Goal: Task Accomplishment & Management: Complete application form

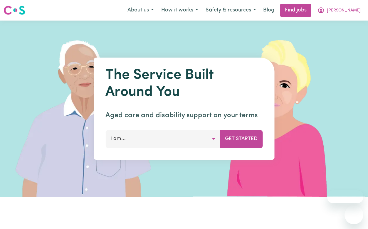
click at [358, 8] on span "[PERSON_NAME]" at bounding box center [344, 10] width 34 height 6
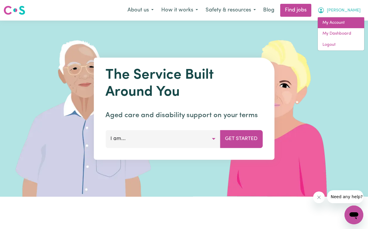
click at [355, 24] on link "My Account" at bounding box center [341, 22] width 46 height 11
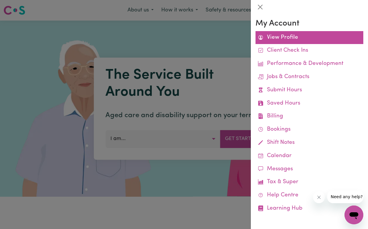
click at [288, 35] on link "View Profile" at bounding box center [310, 37] width 108 height 13
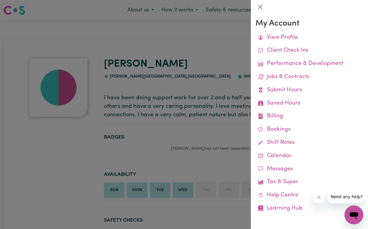
click at [210, 56] on div at bounding box center [184, 114] width 368 height 229
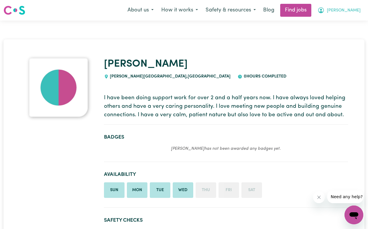
click at [346, 11] on span "[PERSON_NAME]" at bounding box center [344, 10] width 34 height 6
click at [344, 21] on link "My Account" at bounding box center [341, 22] width 46 height 11
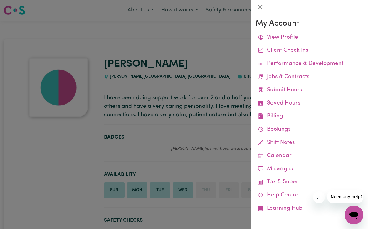
click at [201, 132] on div at bounding box center [184, 114] width 368 height 229
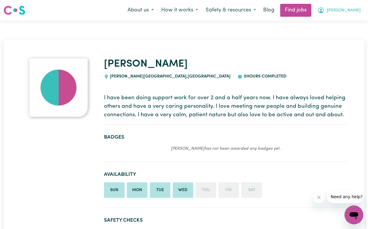
click at [351, 8] on span "[PERSON_NAME]" at bounding box center [344, 10] width 34 height 6
click at [344, 32] on link "My Dashboard" at bounding box center [341, 33] width 46 height 11
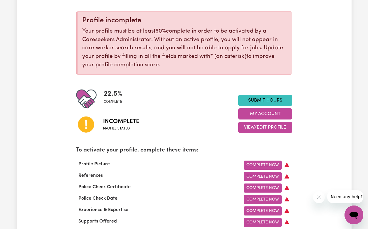
scroll to position [76, 0]
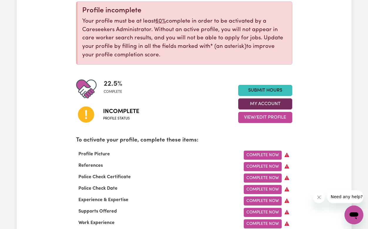
click at [272, 106] on button "My Account" at bounding box center [265, 103] width 54 height 11
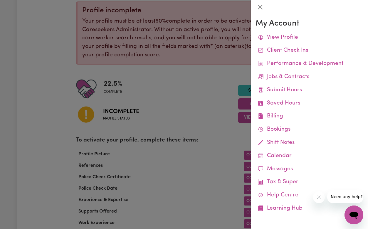
click at [214, 109] on div at bounding box center [184, 114] width 368 height 229
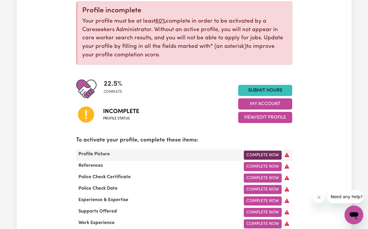
scroll to position [179, 0]
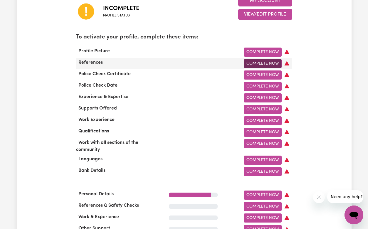
click at [260, 64] on link "Complete Now" at bounding box center [263, 63] width 38 height 9
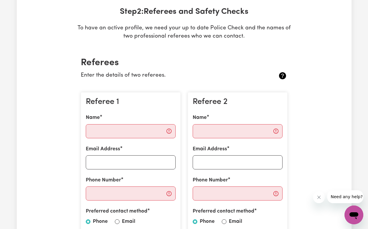
scroll to position [111, 0]
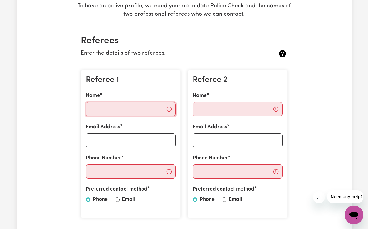
click at [128, 106] on input "Name" at bounding box center [131, 109] width 90 height 14
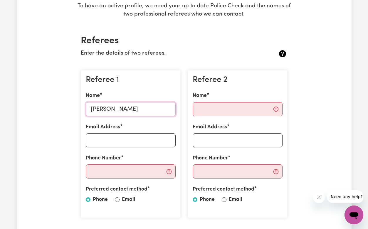
type input "[PERSON_NAME]"
click at [138, 138] on input "Email Address" at bounding box center [131, 140] width 90 height 14
type input "[EMAIL_ADDRESS][DOMAIN_NAME]"
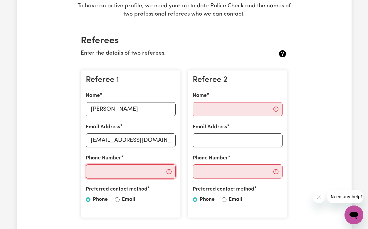
click at [144, 176] on input "Phone Number" at bounding box center [131, 172] width 90 height 14
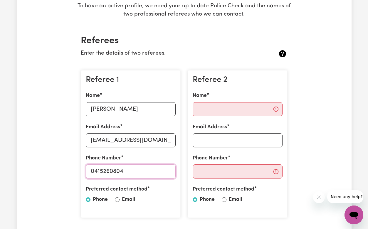
type input "0415260804"
click at [229, 108] on input "Name" at bounding box center [238, 109] width 90 height 14
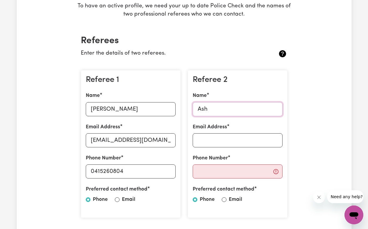
type input "[PERSON_NAME]"
click at [232, 136] on input "Email Address" at bounding box center [238, 140] width 90 height 14
type input "[EMAIL_ADDRESS][DOMAIN_NAME]"
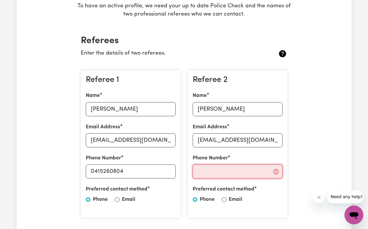
click at [240, 168] on input "Phone Number" at bounding box center [238, 172] width 90 height 14
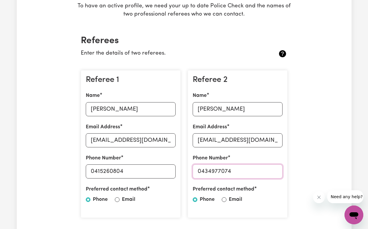
type input "0434977074"
click at [227, 200] on div "Preferred contact method Phone Email" at bounding box center [238, 196] width 90 height 20
click at [224, 200] on input "Email" at bounding box center [224, 199] width 5 height 5
radio input "true"
click at [117, 199] on input "Email" at bounding box center [117, 199] width 5 height 5
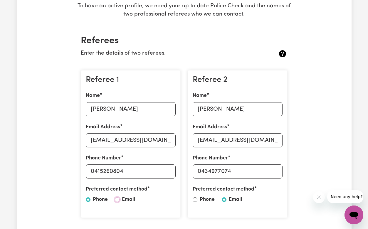
radio input "true"
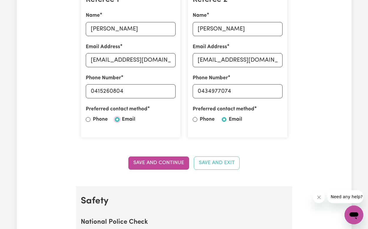
scroll to position [192, 0]
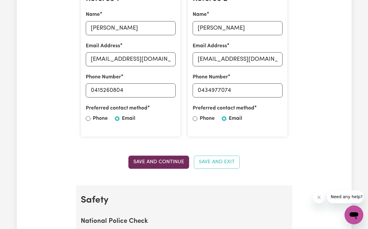
click at [174, 161] on button "Save and Continue" at bounding box center [158, 162] width 61 height 13
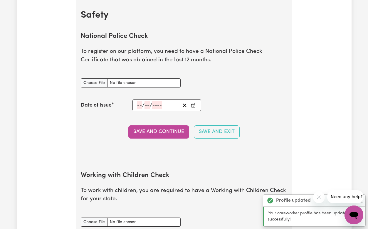
scroll to position [377, 0]
click at [95, 83] on input "National Police Check document" at bounding box center [131, 82] width 100 height 9
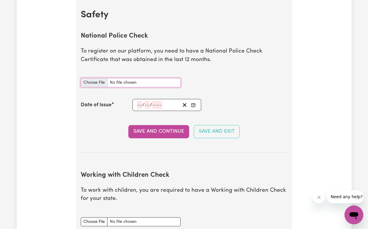
click at [86, 79] on input "National Police Check document" at bounding box center [131, 82] width 100 height 9
type input "C:\fakepath\[PERSON_NAME] - Police Check.pdf"
click at [202, 41] on section "National Police Check To register on our platform, you need to have a National …" at bounding box center [184, 88] width 207 height 130
click at [137, 105] on input "number" at bounding box center [139, 105] width 5 height 8
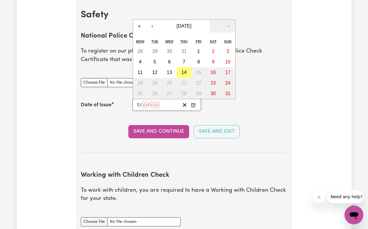
type input "12"
type input "05"
type input "0002-05-12"
type input "5"
type input "2"
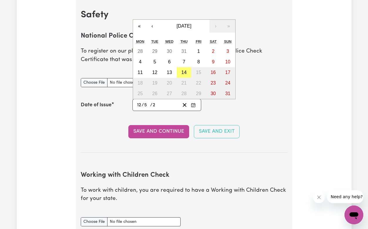
type input "0020-05-12"
type input "20"
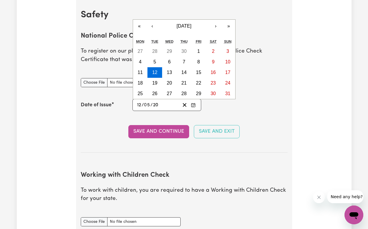
type input "0202-05-12"
type input "202"
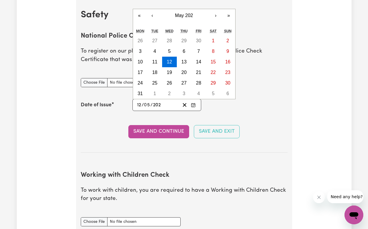
type input "[DATE]"
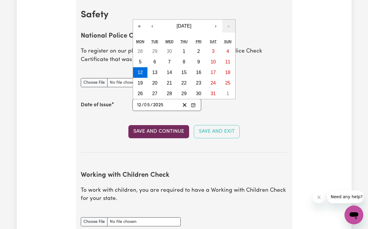
type input "2025"
click at [152, 131] on button "Save and Continue" at bounding box center [158, 131] width 61 height 13
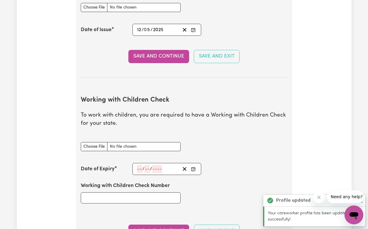
scroll to position [539, 0]
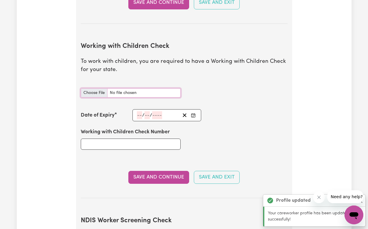
click at [98, 93] on input "Working with Children Check document" at bounding box center [131, 92] width 100 height 9
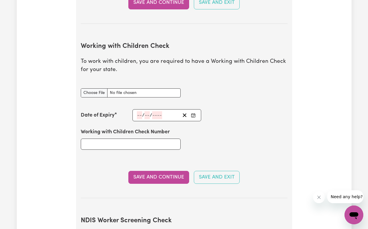
click at [283, 142] on div "Working with Children Check Number" at bounding box center [184, 138] width 214 height 35
click at [97, 93] on input "Working with Children Check document" at bounding box center [131, 92] width 100 height 9
type input "C:\fakepath\WWCC - [PERSON_NAME].pdf"
click at [153, 145] on input "Working with Children Check Number" at bounding box center [131, 144] width 100 height 11
paste input "WWC2377858E"
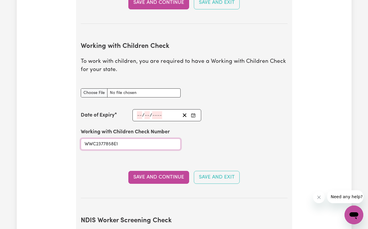
type input "WWC2377858E"
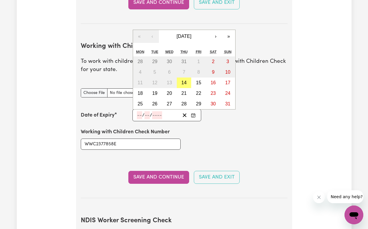
click at [137, 114] on input "number" at bounding box center [139, 115] width 5 height 8
type input "16"
type input "11"
type input "202"
type input "[DATE]"
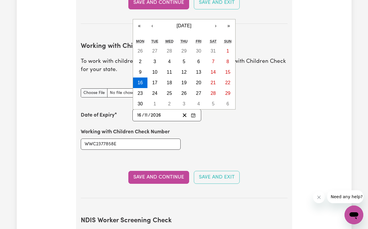
type input "2026"
click at [216, 147] on div "Working with Children Check Number WWC2377858E" at bounding box center [184, 138] width 214 height 35
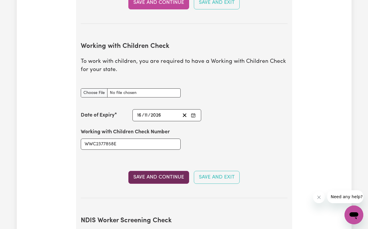
click at [150, 182] on button "Save and Continue" at bounding box center [158, 177] width 61 height 13
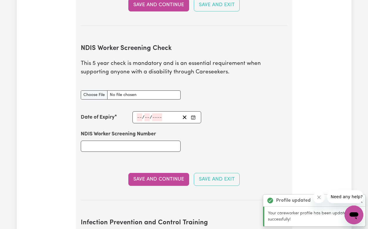
scroll to position [747, 0]
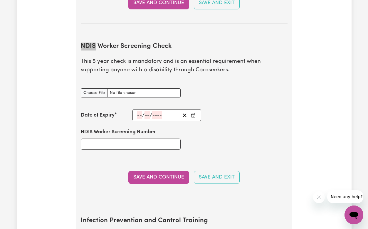
click at [240, 41] on section "NDIS Worker Screening Check This 5 year check is mandatory and is an essential …" at bounding box center [184, 115] width 207 height 165
click at [125, 143] on input "NDIS Worker Screening Number" at bounding box center [131, 144] width 100 height 11
paste input "90789756"
type input "90789756"
click at [138, 117] on input "number" at bounding box center [139, 115] width 5 height 8
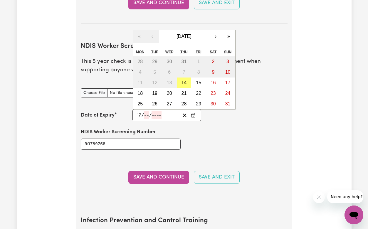
type input "17"
type input "11"
type input "202"
type input "[DATE]"
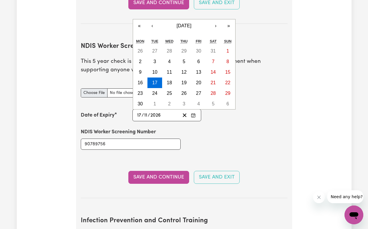
type input "2026"
click at [92, 92] on input "NDIS Worker Screening Check document" at bounding box center [131, 92] width 100 height 9
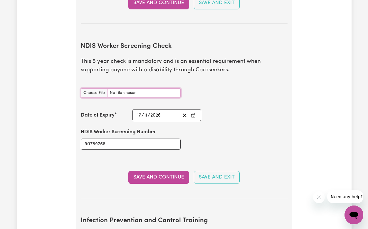
type input "C:\fakepath\[PERSON_NAME] - NDIS Workers Check.pdf"
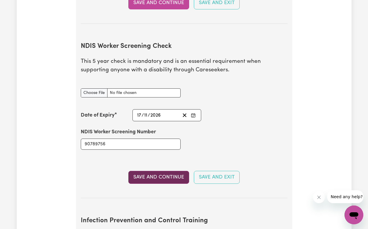
click at [159, 177] on button "Save and Continue" at bounding box center [158, 177] width 61 height 13
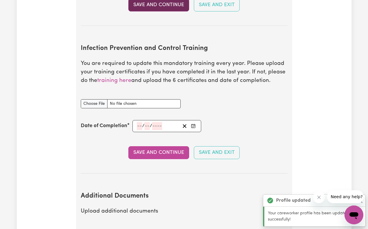
scroll to position [955, 0]
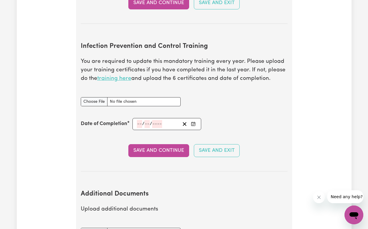
click at [115, 79] on link "training here" at bounding box center [114, 79] width 34 height 6
click at [217, 100] on div "Infection Prevention and Control Training document" at bounding box center [184, 101] width 214 height 23
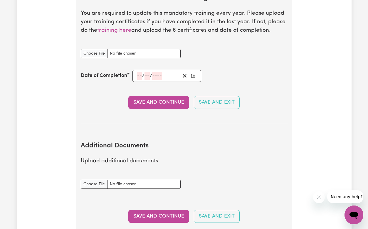
scroll to position [979, 0]
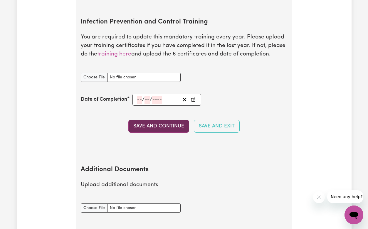
click at [177, 125] on button "Save and Continue" at bounding box center [158, 126] width 61 height 13
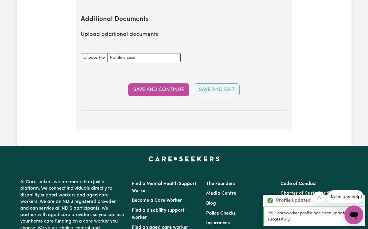
scroll to position [1136, 0]
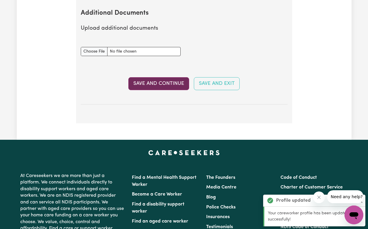
click at [166, 83] on button "Save and Continue" at bounding box center [158, 83] width 61 height 13
select select "Certificate III (Individual Support)"
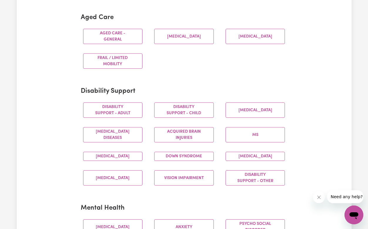
scroll to position [179, 0]
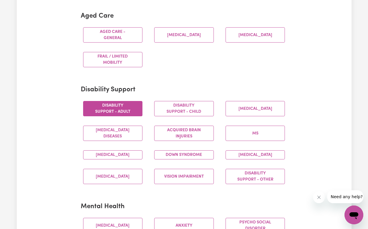
click at [92, 115] on button "Disability support - Adult" at bounding box center [113, 108] width 60 height 15
click at [192, 112] on button "Disability support - Child" at bounding box center [184, 108] width 60 height 15
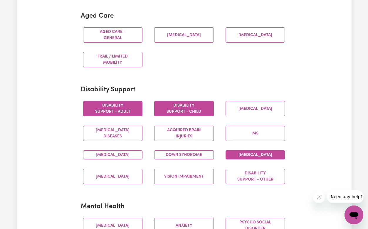
click at [235, 158] on button "[MEDICAL_DATA]" at bounding box center [256, 154] width 60 height 9
click at [197, 157] on button "Down syndrome" at bounding box center [184, 154] width 60 height 9
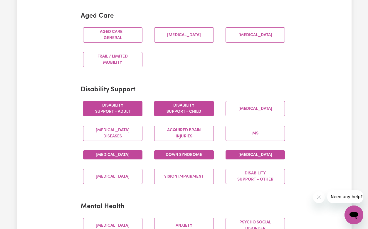
click at [118, 160] on button "[MEDICAL_DATA]" at bounding box center [113, 154] width 60 height 9
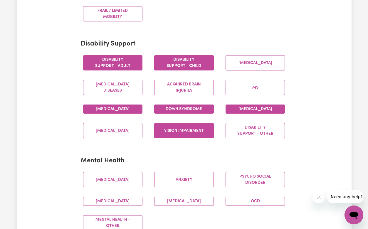
scroll to position [225, 0]
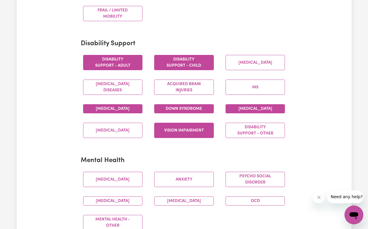
click at [195, 138] on button "Vision impairment" at bounding box center [184, 130] width 60 height 15
click at [237, 138] on button "Disability support - Other" at bounding box center [256, 130] width 60 height 15
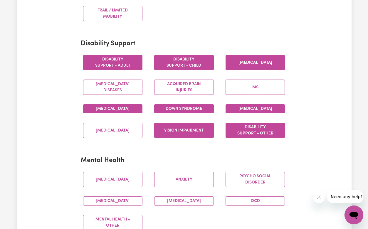
click at [246, 67] on button "[MEDICAL_DATA]" at bounding box center [256, 62] width 60 height 15
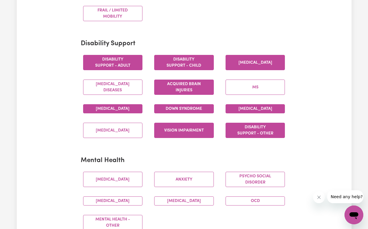
click at [206, 92] on button "Acquired Brain Injuries" at bounding box center [184, 87] width 60 height 15
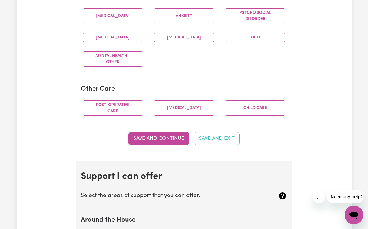
scroll to position [398, 0]
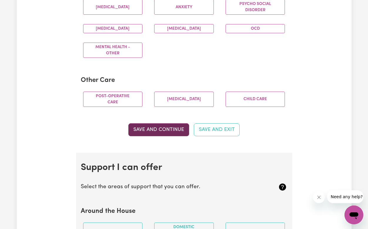
click at [155, 136] on button "Save and Continue" at bounding box center [158, 129] width 61 height 13
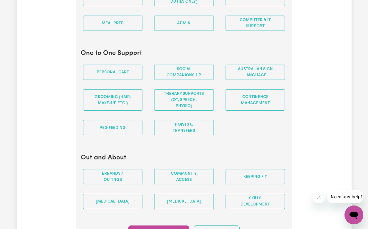
scroll to position [638, 0]
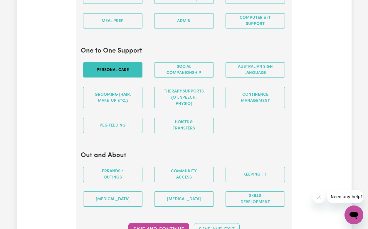
click at [100, 76] on button "Personal care" at bounding box center [113, 69] width 60 height 15
click at [189, 76] on button "Social companionship" at bounding box center [184, 69] width 60 height 15
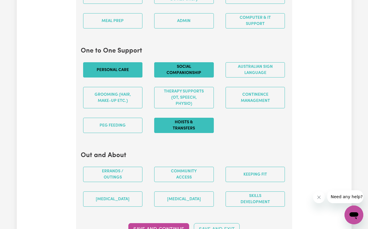
click at [184, 133] on button "Hoists & transfers" at bounding box center [184, 125] width 60 height 15
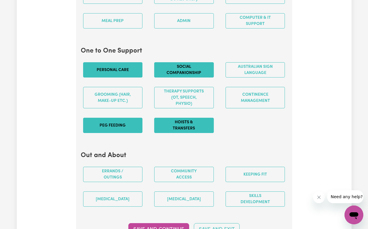
click at [125, 133] on button "PEG feeding" at bounding box center [113, 125] width 60 height 15
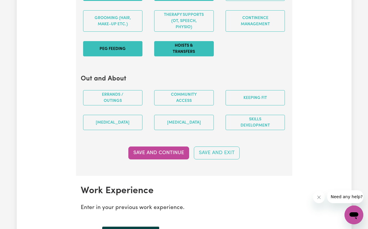
scroll to position [715, 0]
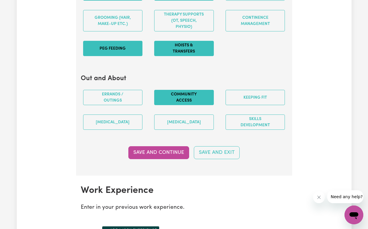
click at [186, 105] on button "Community access" at bounding box center [184, 97] width 60 height 15
click at [248, 104] on button "Keeping fit" at bounding box center [256, 97] width 60 height 15
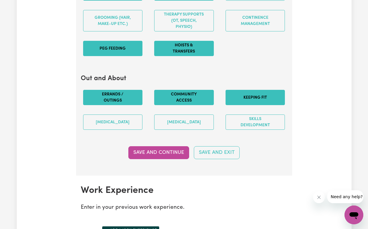
click at [120, 103] on button "Errands / Outings" at bounding box center [113, 97] width 60 height 15
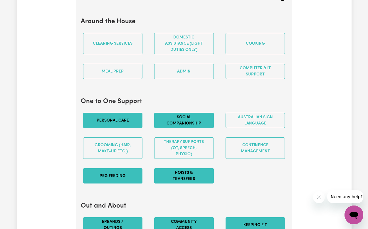
scroll to position [587, 0]
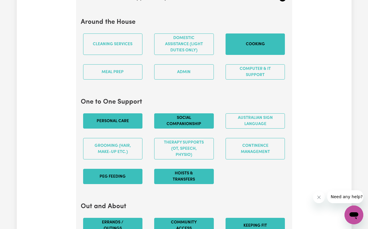
click at [260, 55] on button "Cooking" at bounding box center [256, 43] width 60 height 21
click at [196, 74] on button "Admin" at bounding box center [184, 71] width 60 height 15
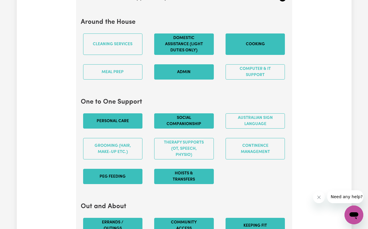
click at [196, 48] on button "Domestic assistance (light duties only)" at bounding box center [184, 43] width 60 height 21
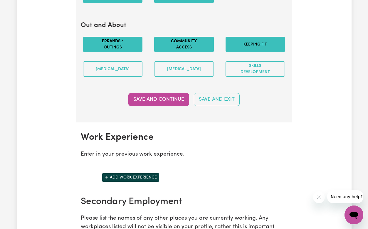
scroll to position [769, 0]
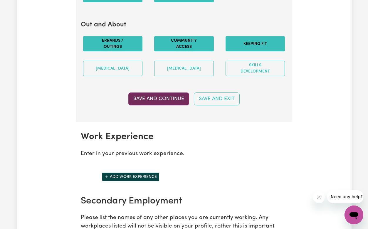
click at [158, 104] on button "Save and Continue" at bounding box center [158, 99] width 61 height 13
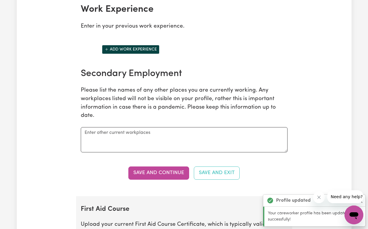
scroll to position [897, 0]
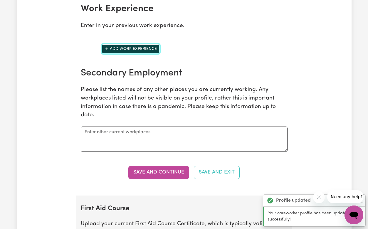
click at [126, 52] on button "Add work experience" at bounding box center [131, 48] width 58 height 9
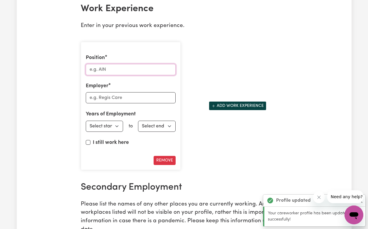
click at [123, 75] on input "Position" at bounding box center [131, 69] width 90 height 11
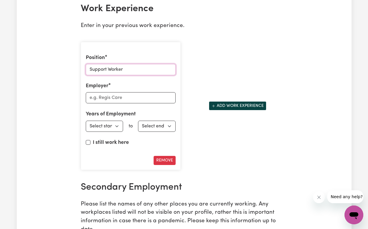
type input "Support Worker"
click at [126, 102] on input "Employer" at bounding box center [131, 97] width 90 height 11
type input "Empowered Living Care"
click at [104, 132] on select "Select start year [DATE] 1952 1953 1954 1955 1956 1957 1958 1959 1960 1961 1962…" at bounding box center [105, 126] width 38 height 11
select select "2023"
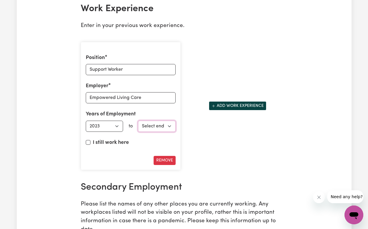
click at [164, 132] on select "Select end year [DATE] 1952 1953 1954 1955 1956 1957 1958 1959 1960 1961 1962 1…" at bounding box center [157, 126] width 38 height 11
select select "2025"
click at [201, 142] on div "Position Support Worker Employer Empowered Living Care Years of Employment Empl…" at bounding box center [184, 106] width 214 height 138
click at [182, 119] on div "Position Support Worker Employer Empowered Living Care Years of Employment Empl…" at bounding box center [130, 106] width 107 height 138
click at [219, 110] on button "Add work experience" at bounding box center [238, 105] width 58 height 9
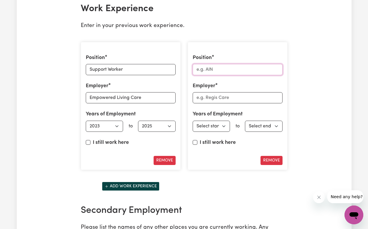
click at [220, 75] on input "Position" at bounding box center [238, 69] width 90 height 11
type input "Support Worker"
click at [241, 101] on input "Employer" at bounding box center [238, 97] width 90 height 11
type input "Self Employed"
click at [223, 132] on select "Select start year [DATE] 1952 1953 1954 1955 1956 1957 1958 1959 1960 1961 1962…" at bounding box center [212, 126] width 38 height 11
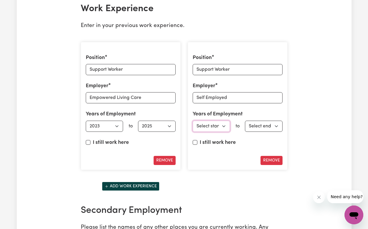
select select "2025"
click at [203, 147] on label "I still work here" at bounding box center [218, 143] width 36 height 8
click at [197, 145] on input "I still work here" at bounding box center [195, 142] width 5 height 5
checkbox input "true"
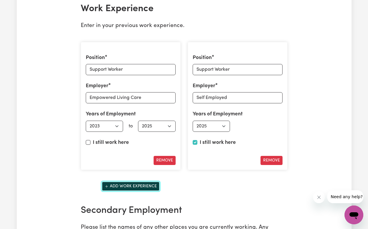
click at [131, 191] on button "Add work experience" at bounding box center [131, 186] width 58 height 9
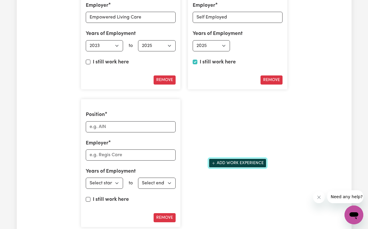
scroll to position [977, 0]
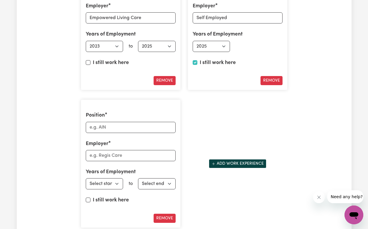
click at [168, 223] on button "Remove" at bounding box center [165, 218] width 22 height 9
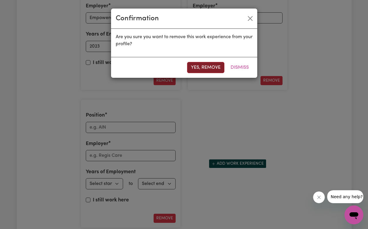
click at [210, 69] on button "Yes, remove" at bounding box center [205, 67] width 37 height 11
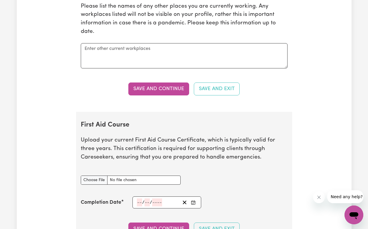
scroll to position [1118, 0]
click at [172, 93] on button "Save and Continue" at bounding box center [158, 88] width 61 height 13
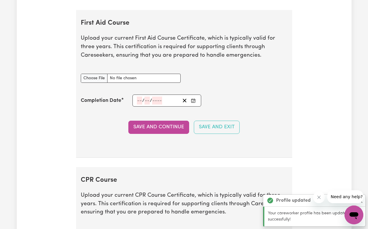
scroll to position [1236, 0]
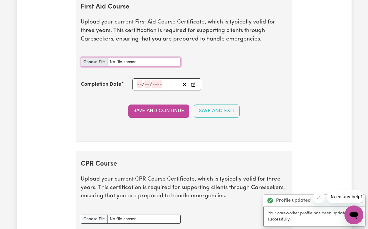
click at [98, 67] on input "First Aid Course document" at bounding box center [131, 62] width 100 height 9
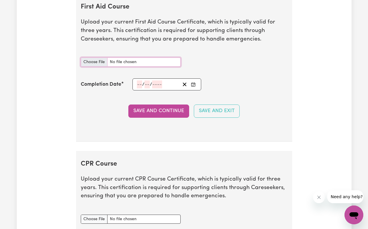
type input "C:\fakepath\First Aid Certificate .pdf"
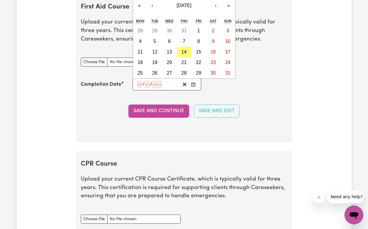
click at [137, 88] on input "number" at bounding box center [139, 84] width 5 height 8
type input "27"
type input "05"
type input "202"
type input "[DATE]"
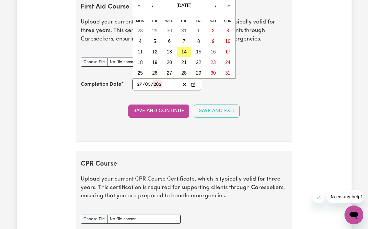
type input "5"
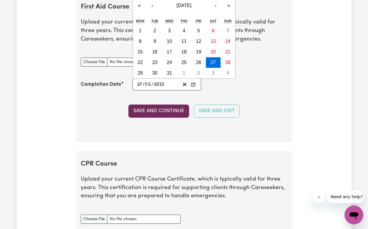
type input "2023"
click at [151, 113] on button "Save and Continue" at bounding box center [158, 111] width 61 height 13
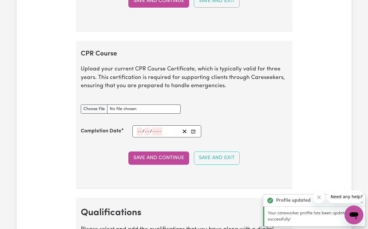
scroll to position [1393, 0]
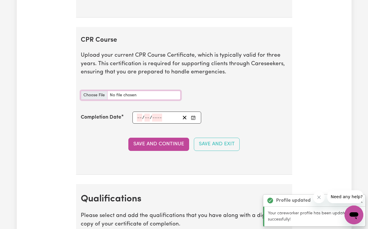
click at [97, 100] on input "CPR Course document" at bounding box center [131, 95] width 100 height 9
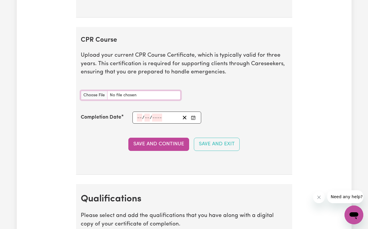
type input "C:\fakepath\CPR Cert.pdf"
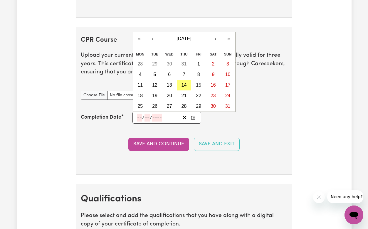
click at [137, 122] on input "number" at bounding box center [139, 118] width 5 height 8
type input "17"
type input "06"
type input "1"
type input "202"
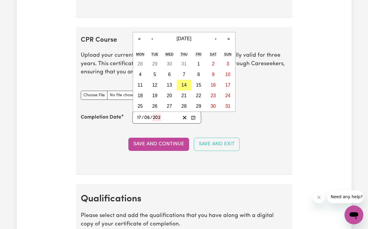
type input "[DATE]"
type input "6"
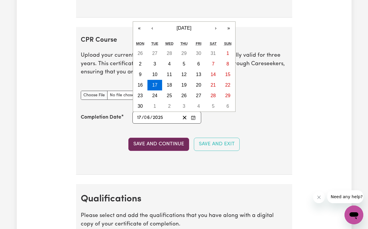
type input "2025"
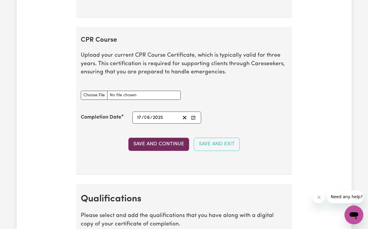
click at [146, 151] on button "Save and Continue" at bounding box center [158, 144] width 61 height 13
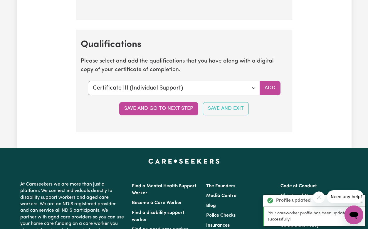
scroll to position [1583, 0]
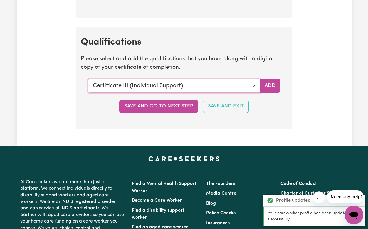
click at [172, 89] on select "Select a qualification to add... Certificate III (Individual Support) Certifica…" at bounding box center [174, 86] width 172 height 14
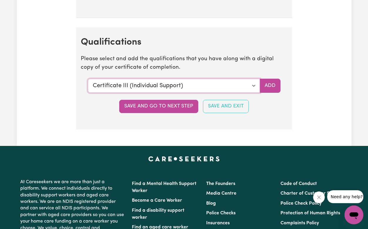
select select "Manual Handling"
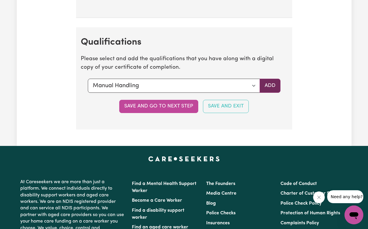
click at [273, 89] on button "Add" at bounding box center [270, 86] width 21 height 14
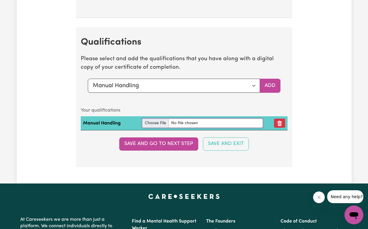
click at [147, 128] on input "file" at bounding box center [202, 123] width 121 height 9
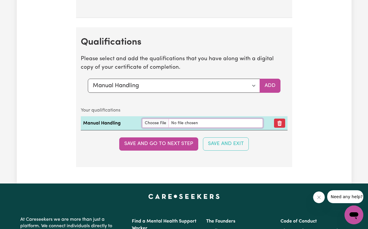
type input "C:\fakepath\manual handling .pdf"
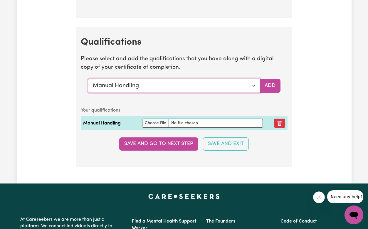
click at [245, 90] on select "Select a qualification to add... Certificate III (Individual Support) Certifica…" at bounding box center [174, 86] width 172 height 14
select select "[MEDICAL_DATA] Management"
click at [270, 93] on button "Add" at bounding box center [270, 86] width 21 height 14
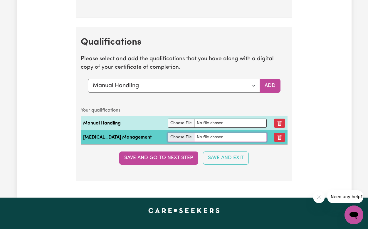
click at [168, 142] on input "file" at bounding box center [217, 137] width 99 height 9
type input "C:\fakepath\epilespy and [MEDICAL_DATA].pdf"
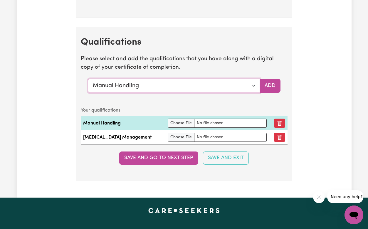
click at [247, 90] on select "Select a qualification to add... Certificate III (Individual Support) Certifica…" at bounding box center [174, 86] width 172 height 14
select select "[MEDICAL_DATA]"
click at [267, 93] on button "Add" at bounding box center [270, 86] width 21 height 14
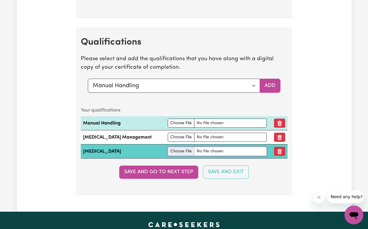
click at [178, 155] on input "file" at bounding box center [217, 151] width 99 height 9
type input "C:\fakepath\[MEDICAL_DATA].pdf"
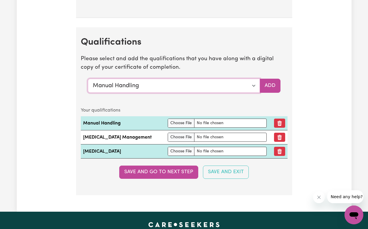
click at [196, 88] on select "Select a qualification to add... Certificate III (Individual Support) Certifica…" at bounding box center [174, 86] width 172 height 14
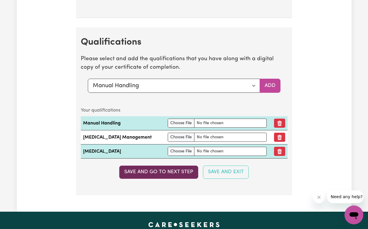
click at [162, 179] on button "Save and go to next step" at bounding box center [158, 172] width 79 height 13
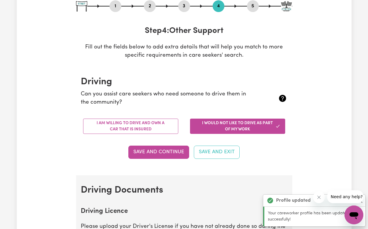
scroll to position [70, 0]
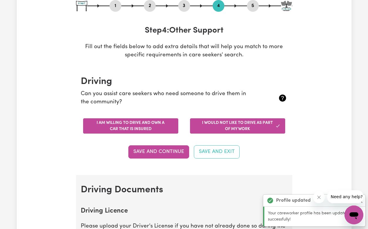
click at [153, 127] on button "I am willing to drive and own a car that is insured" at bounding box center [130, 125] width 95 height 15
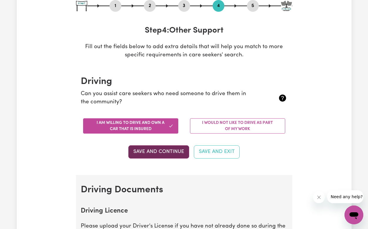
click at [143, 151] on button "Save and Continue" at bounding box center [158, 151] width 61 height 13
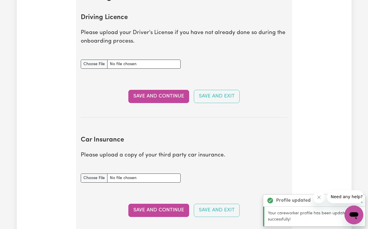
scroll to position [268, 0]
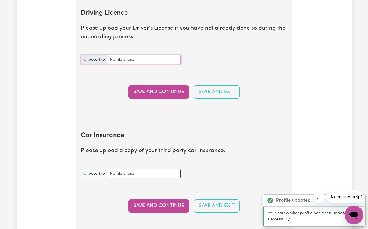
click at [94, 62] on input "Driving Licence document" at bounding box center [131, 59] width 100 height 9
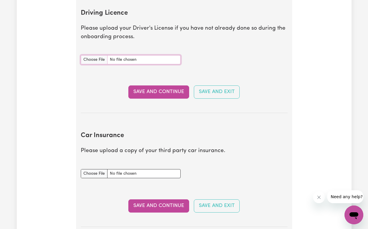
type input "C:\fakepath\IMG_4744.jpg"
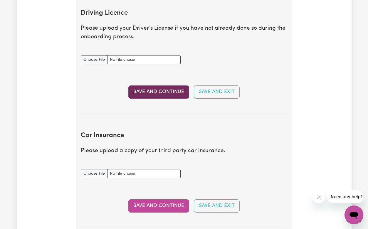
click at [155, 97] on button "Save and Continue" at bounding box center [158, 91] width 61 height 13
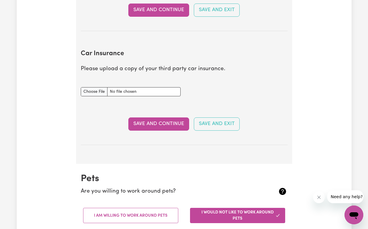
scroll to position [382, 0]
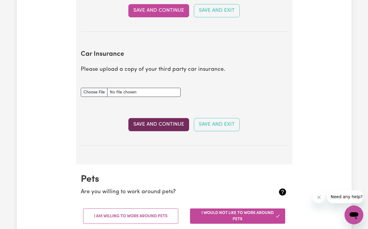
click at [172, 125] on button "Save and Continue" at bounding box center [158, 124] width 61 height 13
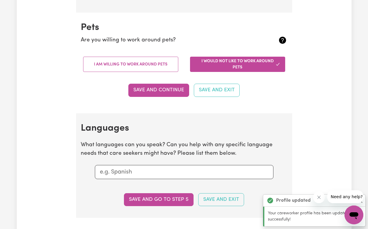
scroll to position [547, 0]
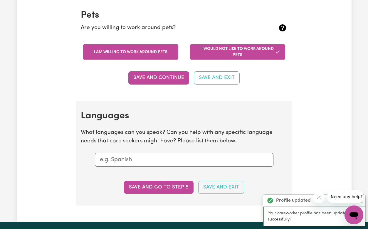
click at [160, 50] on button "I am willing to work around pets" at bounding box center [130, 51] width 95 height 15
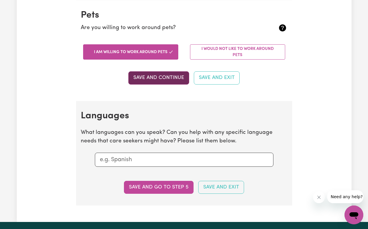
click at [165, 81] on button "Save and Continue" at bounding box center [158, 77] width 61 height 13
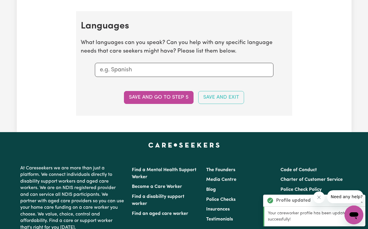
scroll to position [647, 0]
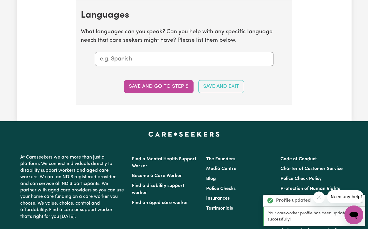
click at [149, 59] on input "text" at bounding box center [184, 59] width 169 height 9
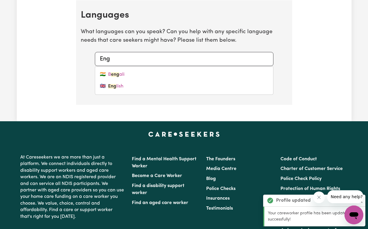
type input "Engl"
type input "English"
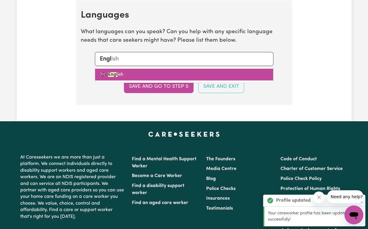
click at [150, 76] on link "🇬🇧 Engl ish" at bounding box center [184, 75] width 178 height 12
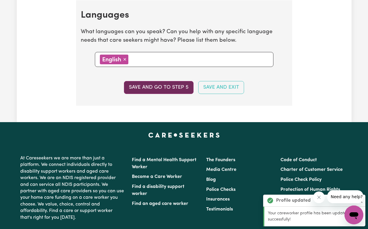
click at [156, 85] on button "Save and go to step 5" at bounding box center [159, 87] width 70 height 13
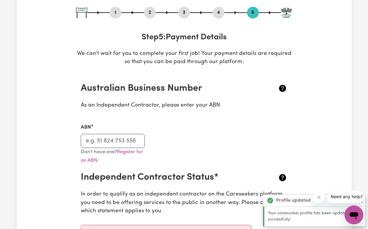
scroll to position [63, 0]
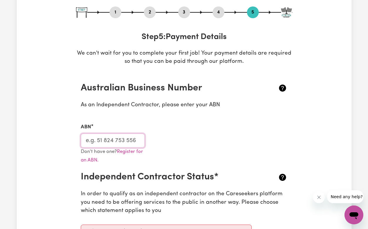
click at [100, 142] on input "ABN" at bounding box center [113, 141] width 64 height 14
paste input "86 188 611 854"
type input "86 188 611 854"
click at [167, 138] on div "ABN 86 188 611 854" at bounding box center [184, 131] width 214 height 31
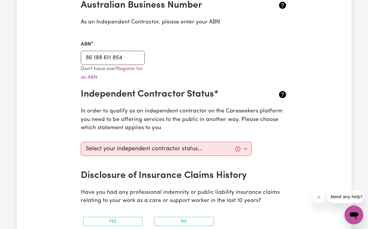
scroll to position [149, 0]
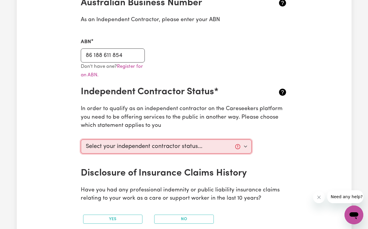
click at [167, 150] on select "Select your independent contractor status... I am providing services through an…" at bounding box center [166, 147] width 171 height 14
select select "I am providing services through another platform"
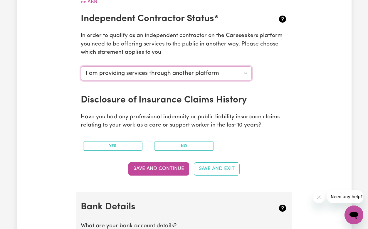
scroll to position [222, 0]
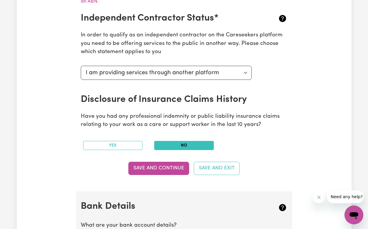
click at [175, 147] on button "No" at bounding box center [184, 145] width 60 height 9
click at [165, 171] on button "Save and Continue" at bounding box center [158, 168] width 61 height 13
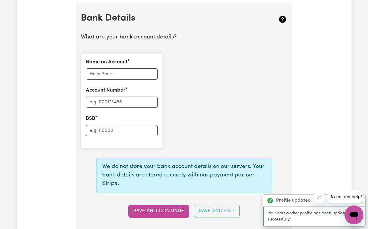
scroll to position [414, 0]
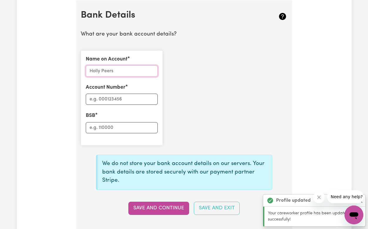
click at [136, 71] on input "Name on Account" at bounding box center [122, 71] width 72 height 11
type input "[PERSON_NAME]"
click at [133, 97] on input "Account Number" at bounding box center [122, 99] width 72 height 11
click at [127, 129] on input "BSB" at bounding box center [122, 127] width 72 height 11
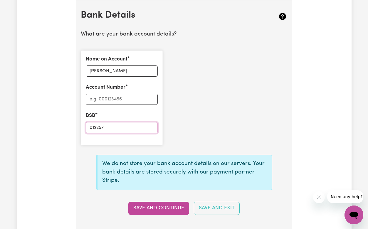
type input "012257"
click at [134, 98] on input "Account Number" at bounding box center [122, 99] width 72 height 11
click at [217, 113] on div "Name on Account [PERSON_NAME] Account Number 797017634 BSB 012257" at bounding box center [184, 98] width 214 height 104
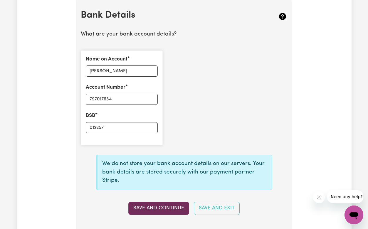
click at [170, 205] on button "Save and Continue" at bounding box center [158, 208] width 61 height 13
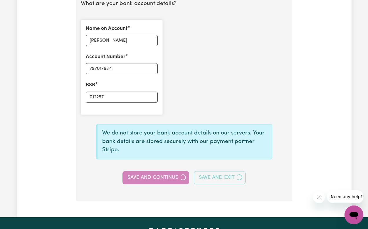
scroll to position [426, 0]
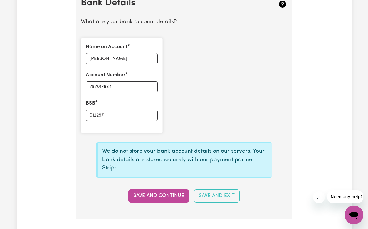
type input "****7634"
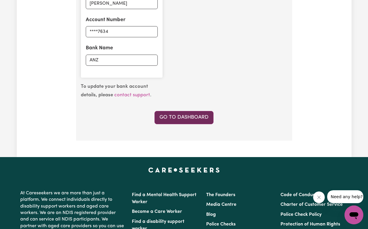
click at [188, 112] on link "Go to Dashboard" at bounding box center [184, 117] width 59 height 13
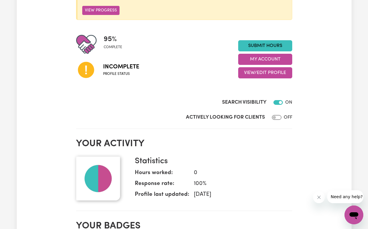
scroll to position [118, 0]
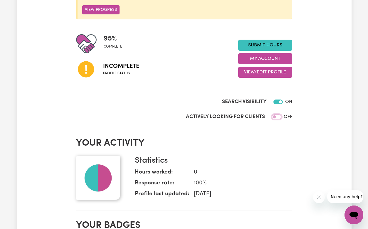
click at [276, 118] on input "Actively Looking for Clients" at bounding box center [276, 117] width 9 height 5
checkbox input "true"
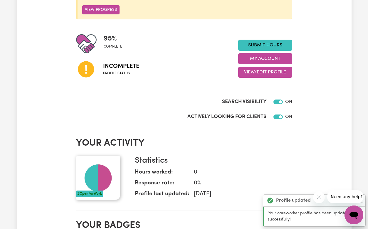
scroll to position [156, 0]
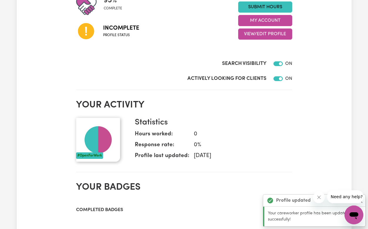
click at [320, 198] on icon "Close message from company" at bounding box center [318, 197] width 5 height 5
click at [360, 199] on button "Close" at bounding box center [360, 200] width 7 height 7
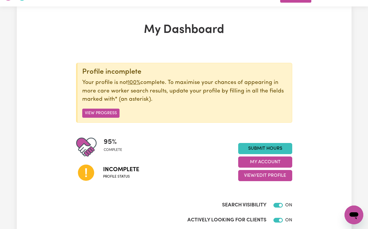
scroll to position [14, 0]
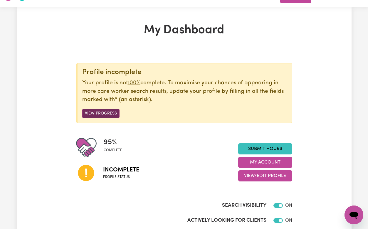
click at [103, 117] on button "View Progress" at bounding box center [100, 113] width 37 height 9
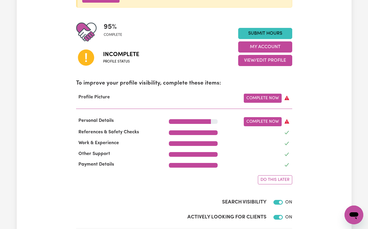
scroll to position [130, 0]
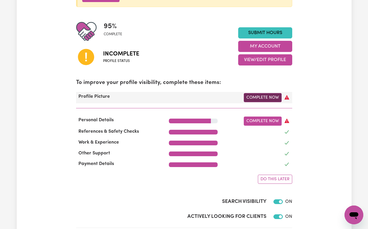
click at [268, 97] on link "Complete Now" at bounding box center [263, 97] width 38 height 9
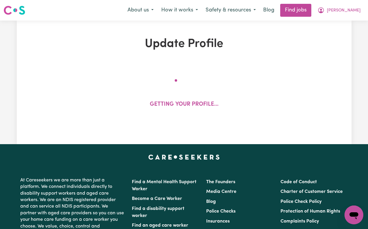
select select "[DEMOGRAPHIC_DATA]"
select select "[DEMOGRAPHIC_DATA] Citizen"
select select "Studying a healthcare related degree or qualification"
select select "65"
select select "90"
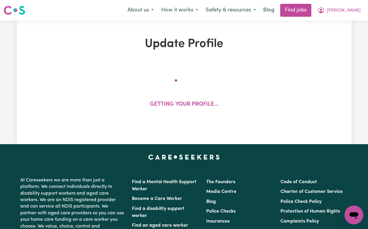
select select "115"
select select "140"
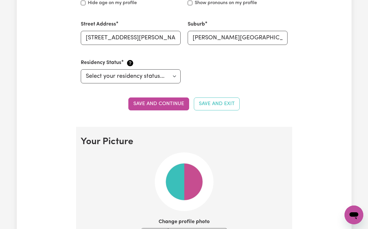
scroll to position [352, 0]
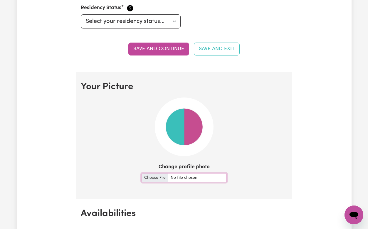
click at [150, 178] on input "Change profile photo" at bounding box center [184, 177] width 85 height 9
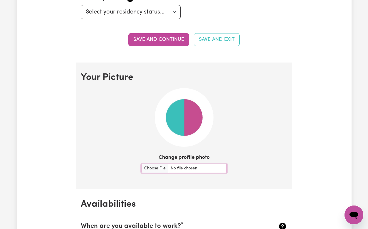
scroll to position [363, 0]
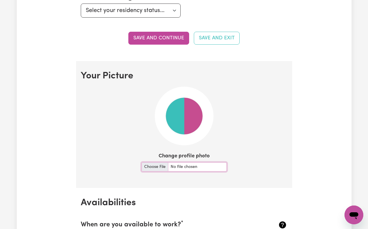
click at [155, 167] on input "Change profile photo" at bounding box center [184, 166] width 85 height 9
type input "C:\fakepath\[PERSON_NAME].jpg"
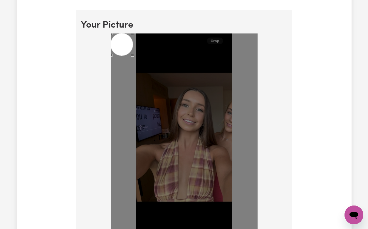
scroll to position [414, 0]
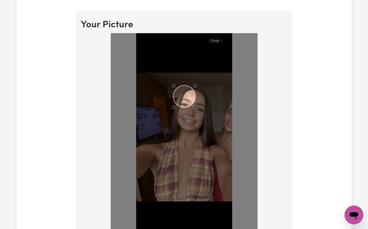
click at [183, 100] on div "Use the arrow keys to move the crop selection area" at bounding box center [184, 96] width 22 height 22
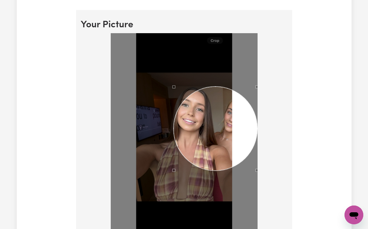
click at [262, 183] on div at bounding box center [184, 138] width 207 height 210
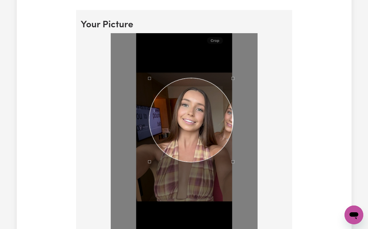
click at [203, 143] on div "Use the arrow keys to move the crop selection area" at bounding box center [191, 120] width 84 height 84
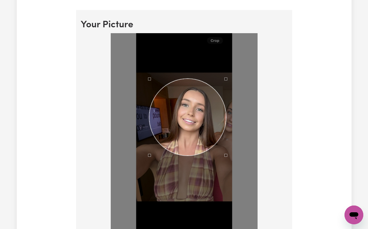
click at [227, 157] on div "Use the arrow keys to move the south east drag handle to change the crop select…" at bounding box center [227, 157] width 0 height 0
click at [201, 134] on div "Use the arrow keys to move the crop selection area" at bounding box center [188, 118] width 77 height 77
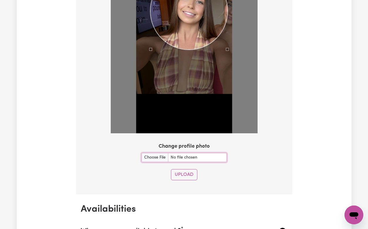
scroll to position [553, 0]
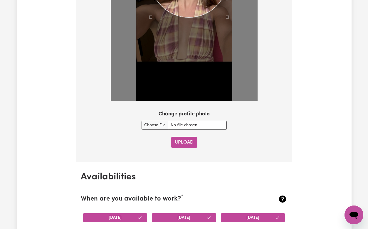
click at [189, 144] on button "Upload" at bounding box center [184, 142] width 26 height 11
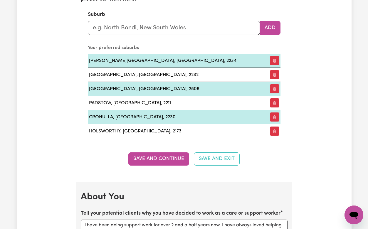
scroll to position [705, 0]
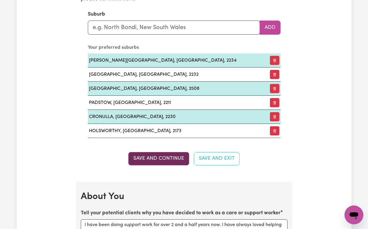
click at [140, 161] on button "Save and Continue" at bounding box center [158, 158] width 61 height 13
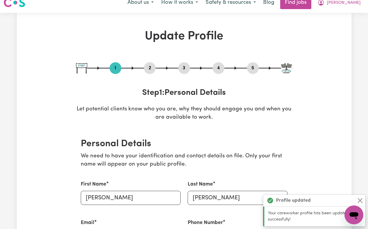
scroll to position [0, 0]
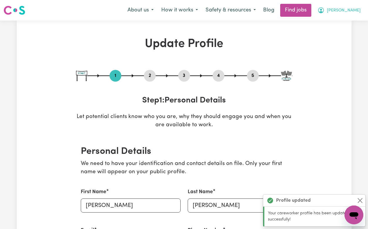
click at [348, 13] on span "[PERSON_NAME]" at bounding box center [344, 10] width 34 height 6
click at [345, 21] on link "My Account" at bounding box center [341, 22] width 46 height 11
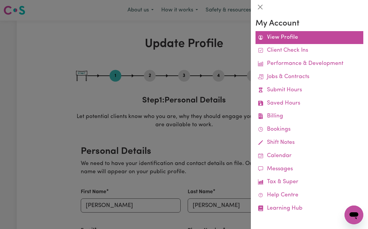
click at [283, 35] on link "View Profile" at bounding box center [310, 37] width 108 height 13
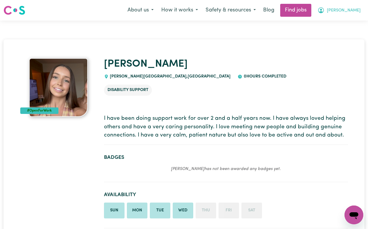
click at [353, 9] on span "[PERSON_NAME]" at bounding box center [344, 10] width 34 height 6
click at [343, 33] on link "My Dashboard" at bounding box center [341, 33] width 46 height 11
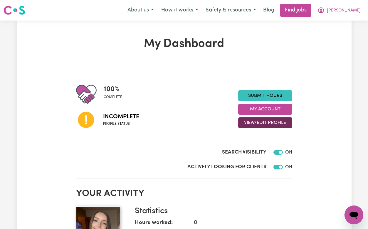
click at [264, 123] on button "View/Edit Profile" at bounding box center [265, 122] width 54 height 11
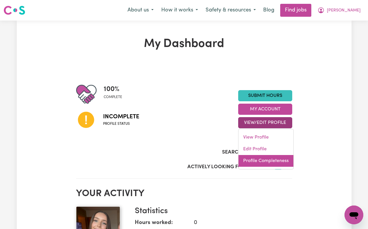
click at [261, 161] on link "Profile Completeness" at bounding box center [266, 161] width 55 height 12
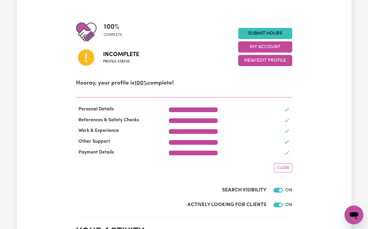
scroll to position [62, 0]
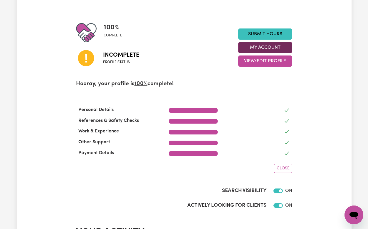
click at [265, 49] on button "My Account" at bounding box center [265, 47] width 54 height 11
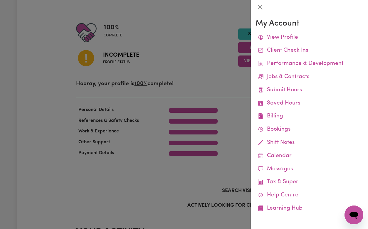
click at [188, 63] on div at bounding box center [184, 114] width 368 height 229
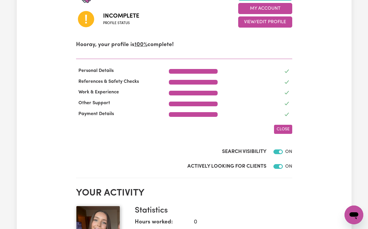
click at [290, 128] on button "Close" at bounding box center [283, 129] width 18 height 9
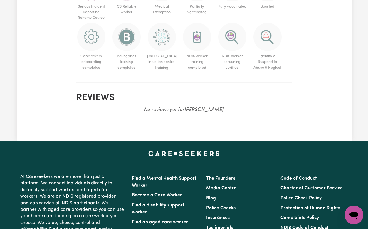
scroll to position [0, 0]
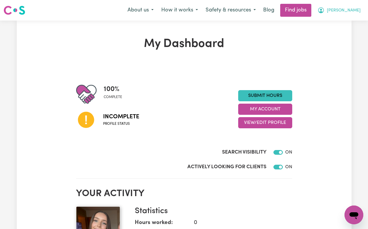
click at [353, 16] on div "Menu About us How it works Safety & resources Blog Find jobs [PERSON_NAME]" at bounding box center [184, 11] width 368 height 14
click at [350, 9] on span "[PERSON_NAME]" at bounding box center [344, 10] width 34 height 6
click at [349, 18] on link "My Account" at bounding box center [341, 22] width 46 height 11
